Goal: Obtain resource: Download file/media

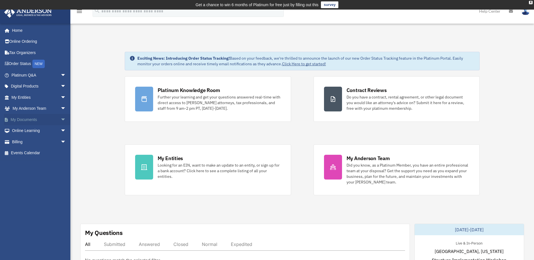
click at [60, 118] on span "arrow_drop_down" at bounding box center [65, 120] width 11 height 12
click at [23, 131] on link "Box" at bounding box center [41, 130] width 67 height 11
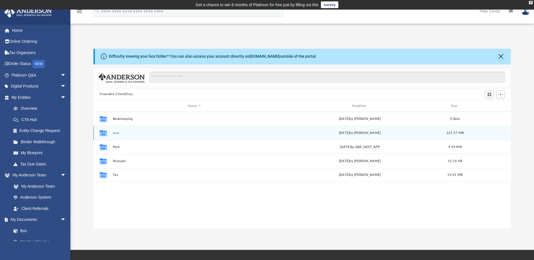
scroll to position [124, 413]
click at [114, 133] on button "Law" at bounding box center [194, 133] width 163 height 4
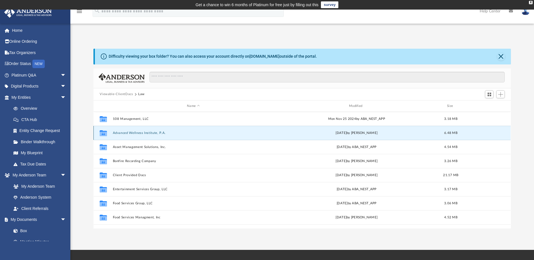
click at [135, 133] on button "Advanced Wellness Institute, P.A." at bounding box center [193, 133] width 161 height 4
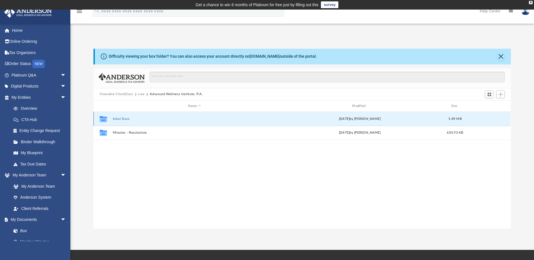
click at [123, 120] on button "Inital Docs" at bounding box center [194, 119] width 163 height 4
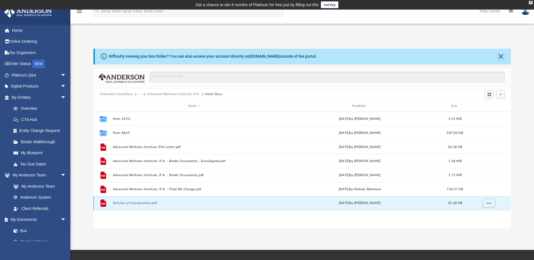
click at [126, 203] on button "Articles of Incorporation.pdf" at bounding box center [194, 203] width 163 height 4
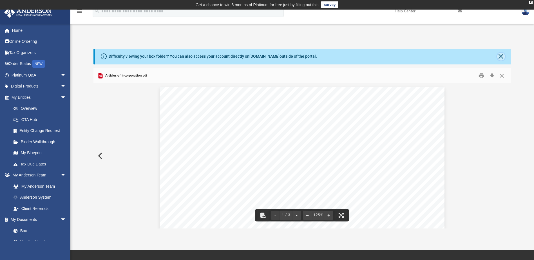
click at [501, 59] on button "Close" at bounding box center [501, 57] width 8 height 8
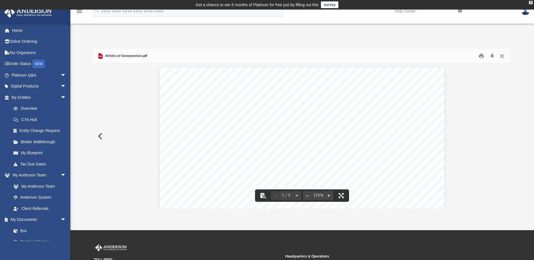
click at [501, 57] on button "Close" at bounding box center [502, 55] width 10 height 9
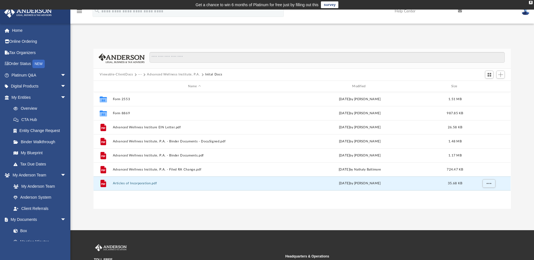
click at [119, 74] on button "Viewable-ClientDocs" at bounding box center [116, 74] width 33 height 5
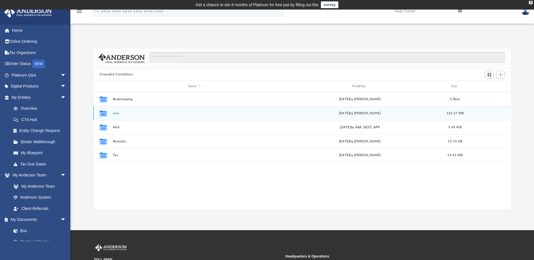
click at [117, 113] on button "Law" at bounding box center [194, 113] width 163 height 4
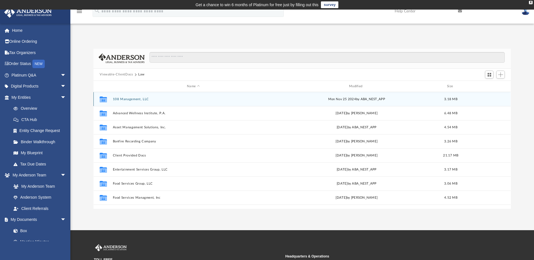
click at [130, 99] on button "108 Management, LLC" at bounding box center [193, 99] width 161 height 4
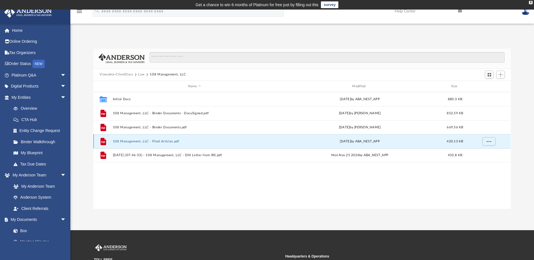
click at [151, 142] on button "108 Management, LLC - Filed Articles.pdf" at bounding box center [194, 142] width 163 height 4
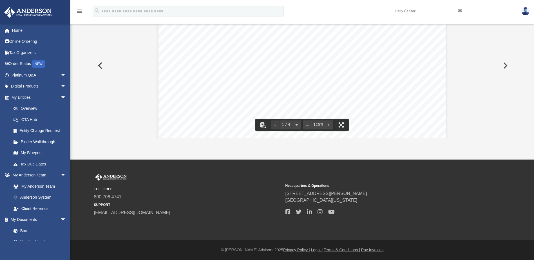
scroll to position [0, 0]
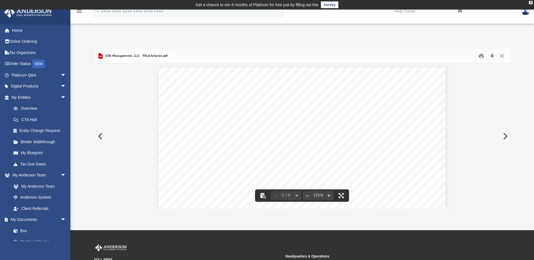
click at [522, 93] on div "Difficulty viewing your box folder? You can also access your account directly o…" at bounding box center [301, 129] width 463 height 160
click at [355, 42] on div "Difficulty viewing your box folder? You can also access your account directly o…" at bounding box center [301, 123] width 463 height 172
click at [502, 54] on button "Close" at bounding box center [502, 55] width 10 height 9
